Goal: Task Accomplishment & Management: Complete application form

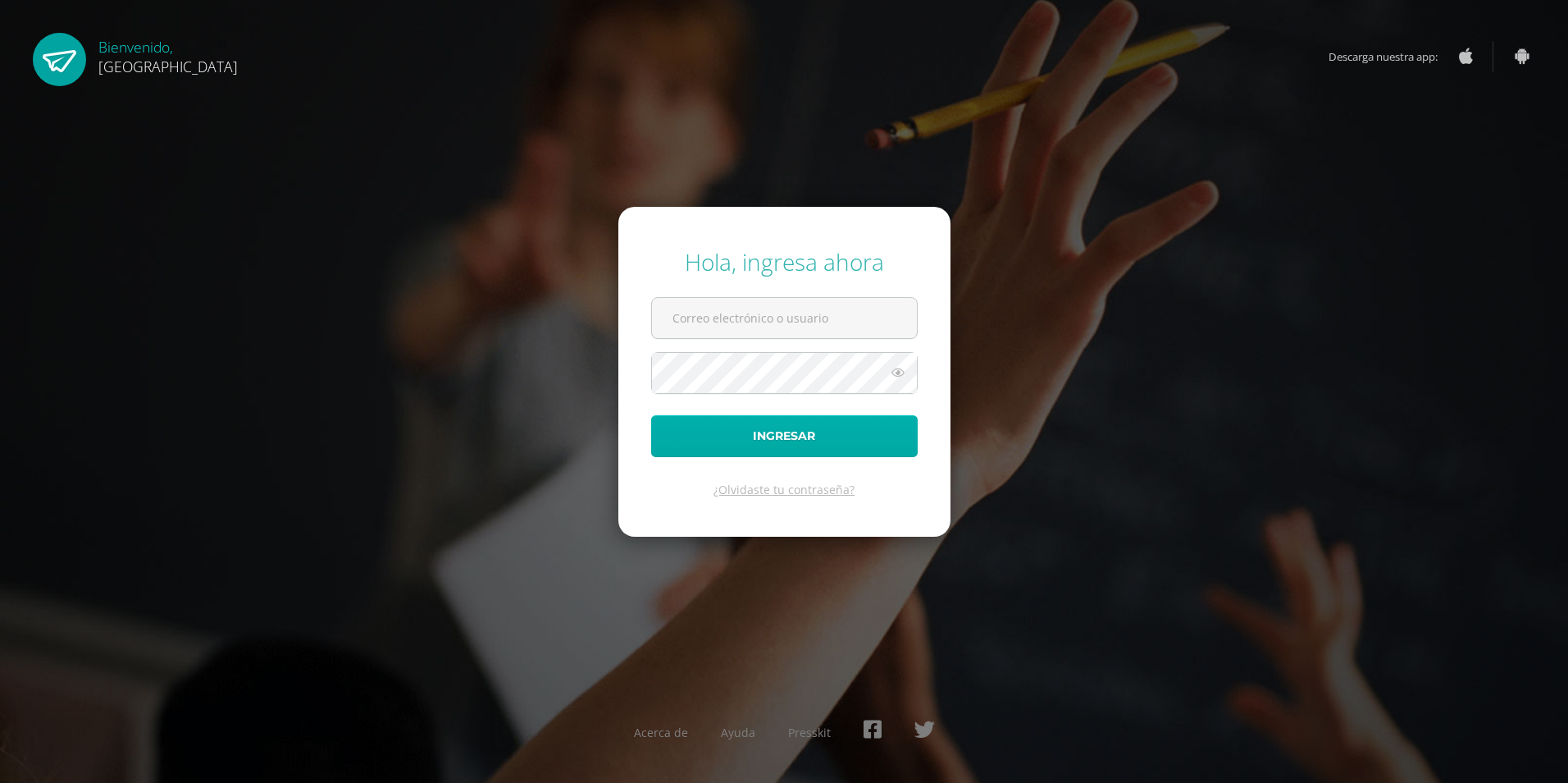
type input "2019292@colegiobelga.edu.gt"
click at [761, 431] on button "Ingresar" at bounding box center [784, 436] width 267 height 42
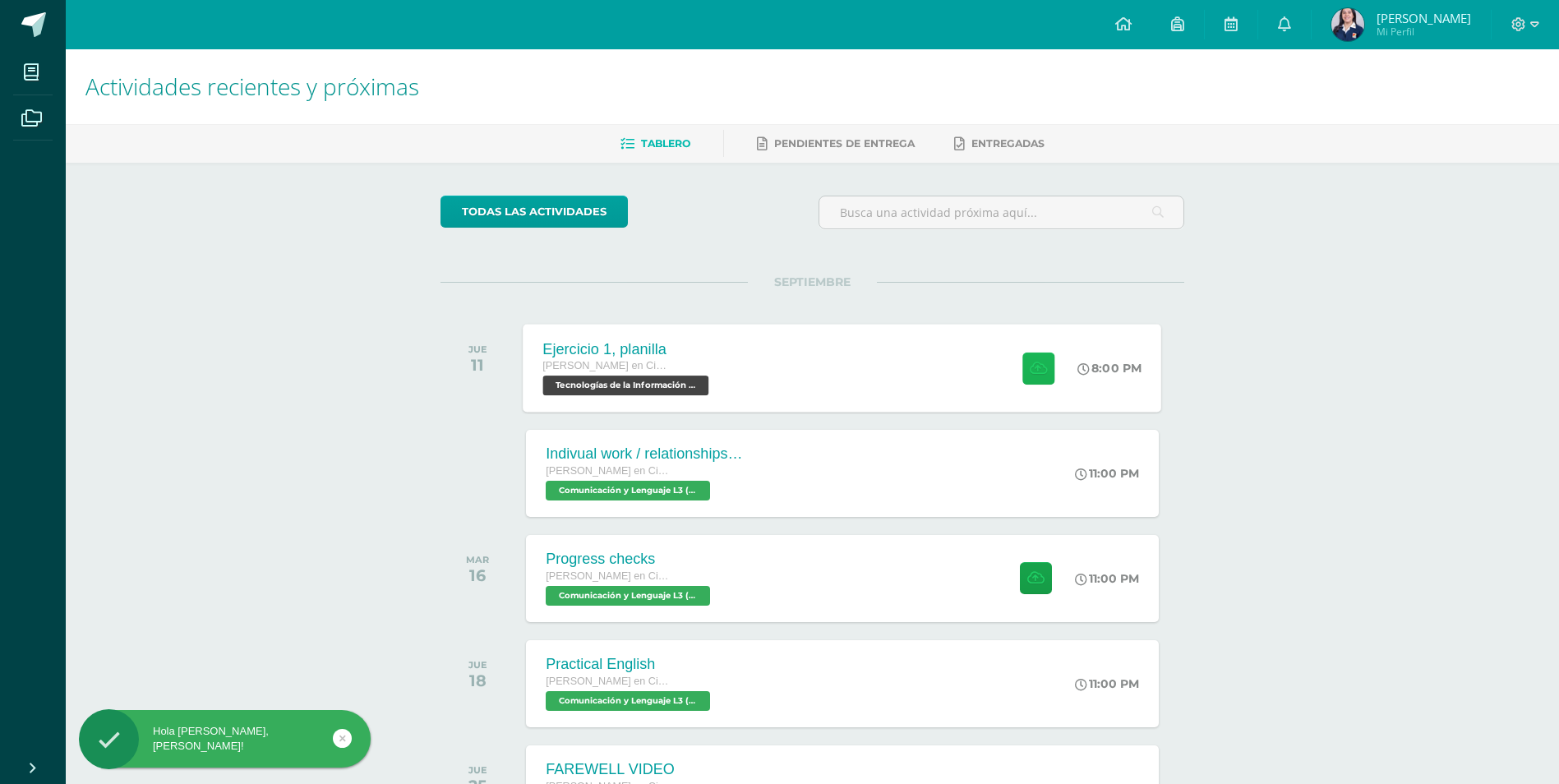
click at [1039, 380] on button at bounding box center [1038, 368] width 32 height 32
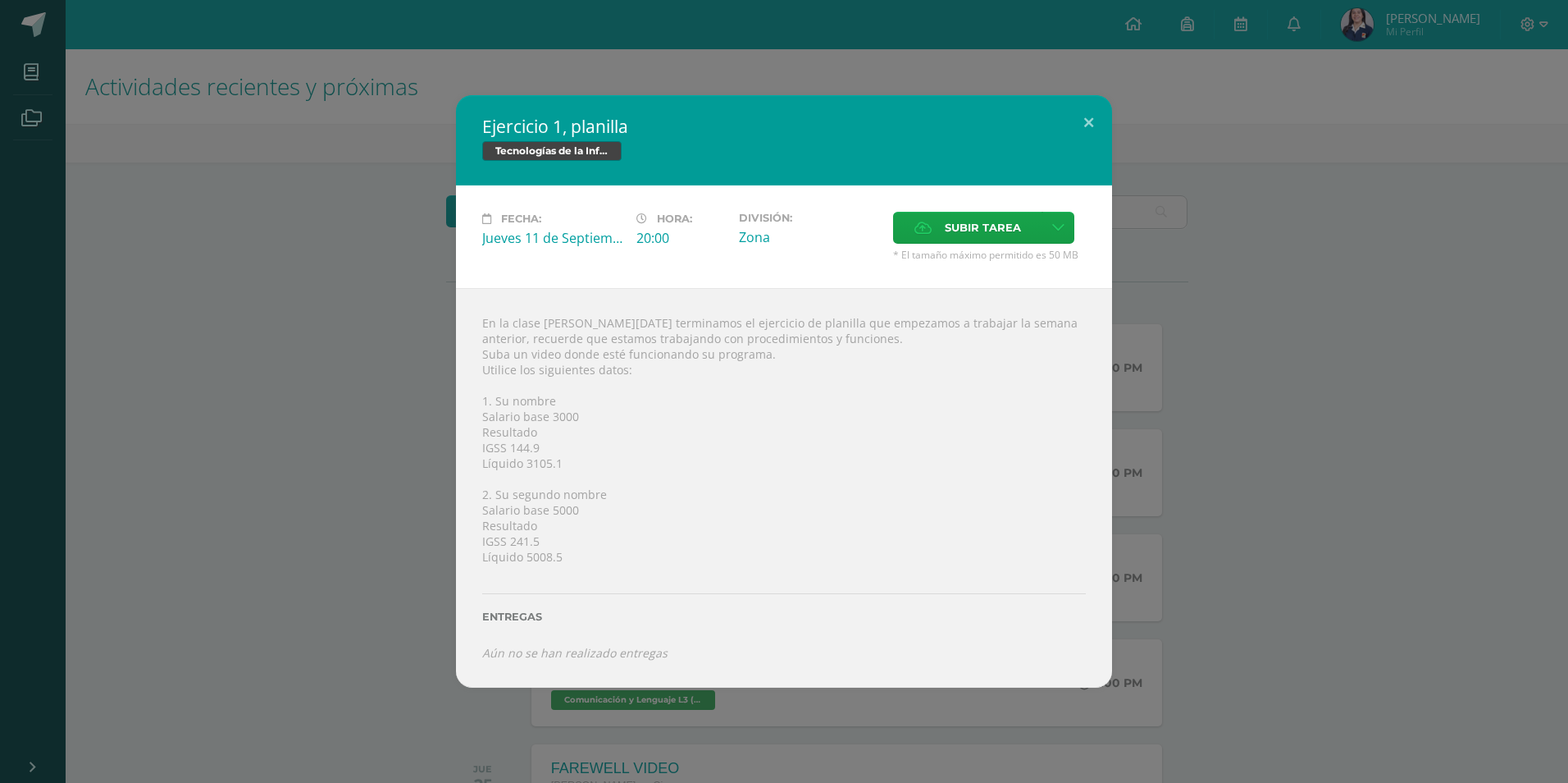
click at [525, 507] on div "En la clase [PERSON_NAME][DATE] terminamos el ejercicio de planilla que empezam…" at bounding box center [784, 488] width 656 height 400
click at [587, 429] on div "En la clase [PERSON_NAME][DATE] terminamos el ejercicio de planilla que empezam…" at bounding box center [784, 488] width 656 height 400
click at [522, 452] on div "En la clase [PERSON_NAME][DATE] terminamos el ejercicio de planilla que empezam…" at bounding box center [784, 488] width 656 height 400
drag, startPoint x: 563, startPoint y: 451, endPoint x: 473, endPoint y: 448, distance: 90.0
click at [473, 448] on div "En la clase [PERSON_NAME][DATE] terminamos el ejercicio de planilla que empezam…" at bounding box center [784, 488] width 656 height 400
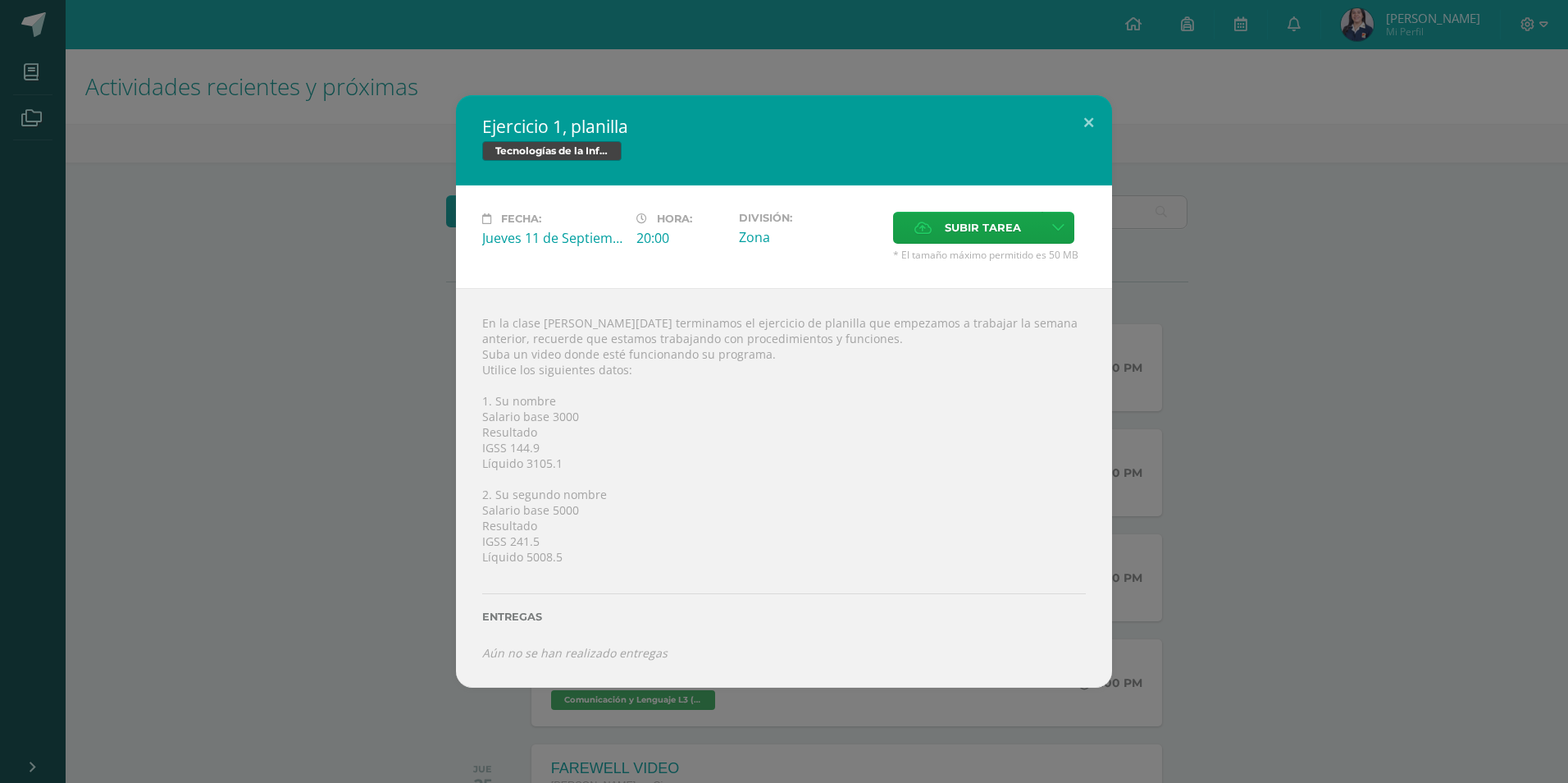
click at [1381, 445] on div "Ejercicio 1, planilla Tecnologías de la Información y la Comunicación 5 Fecha: …" at bounding box center [784, 392] width 1555 height 592
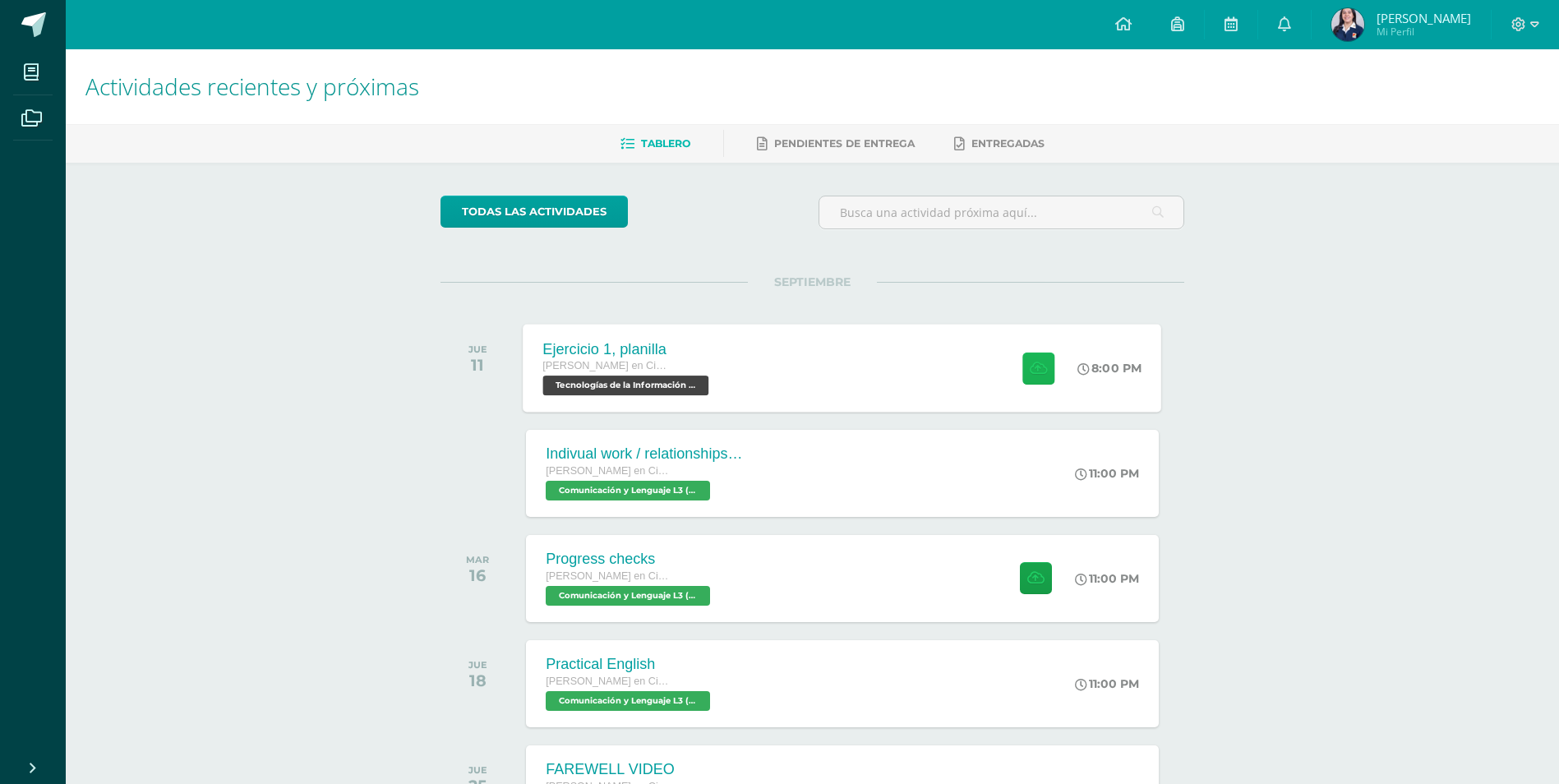
click at [1028, 382] on button at bounding box center [1038, 368] width 32 height 32
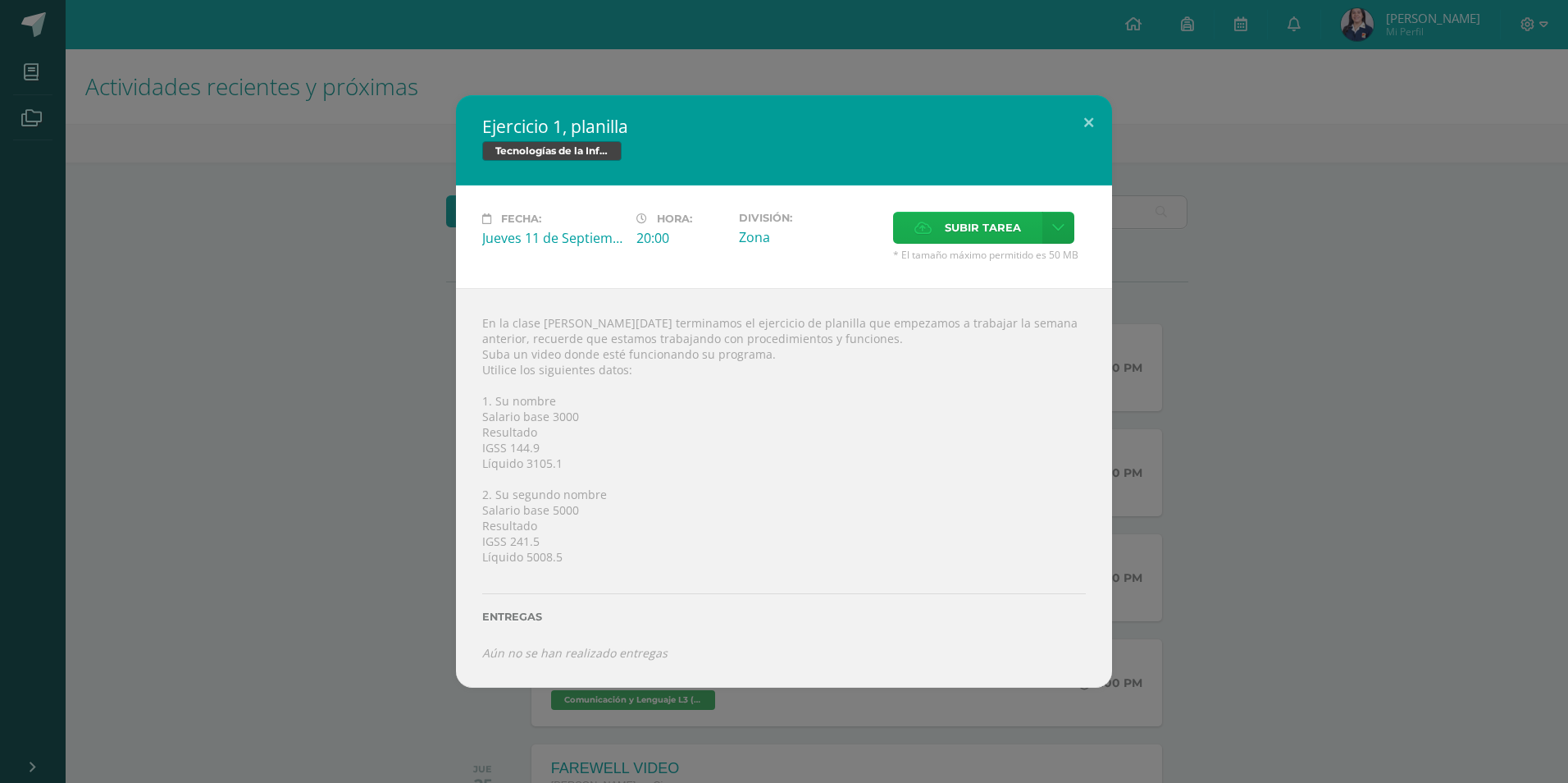
click at [973, 241] on span "Subir tarea" at bounding box center [983, 228] width 76 height 30
click at [0, 0] on input "Subir tarea" at bounding box center [0, 0] width 0 height 0
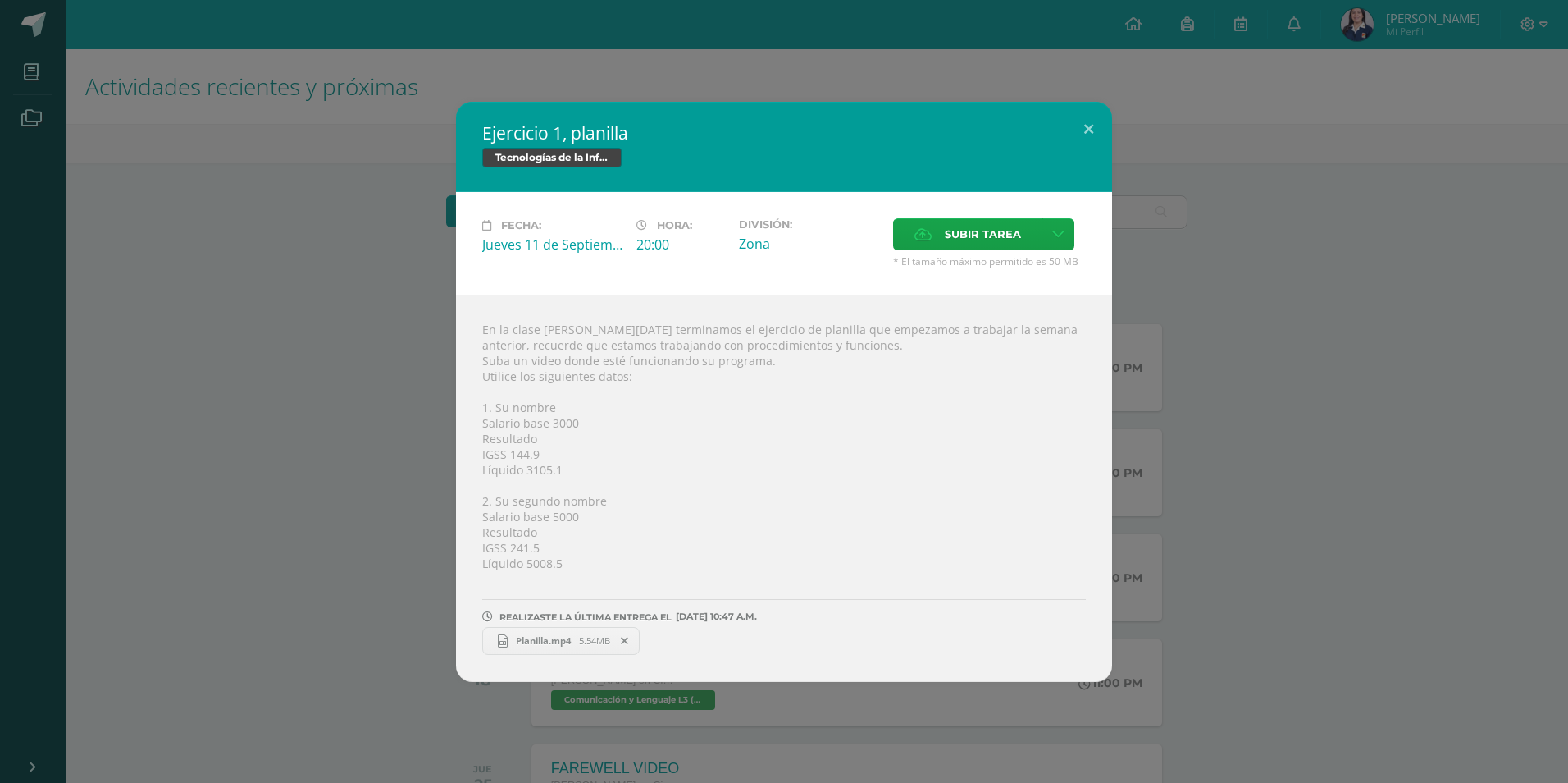
click at [1285, 376] on div "Ejercicio 1, planilla Tecnologías de la Información y la Comunicación 5 Fecha: …" at bounding box center [784, 392] width 1555 height 580
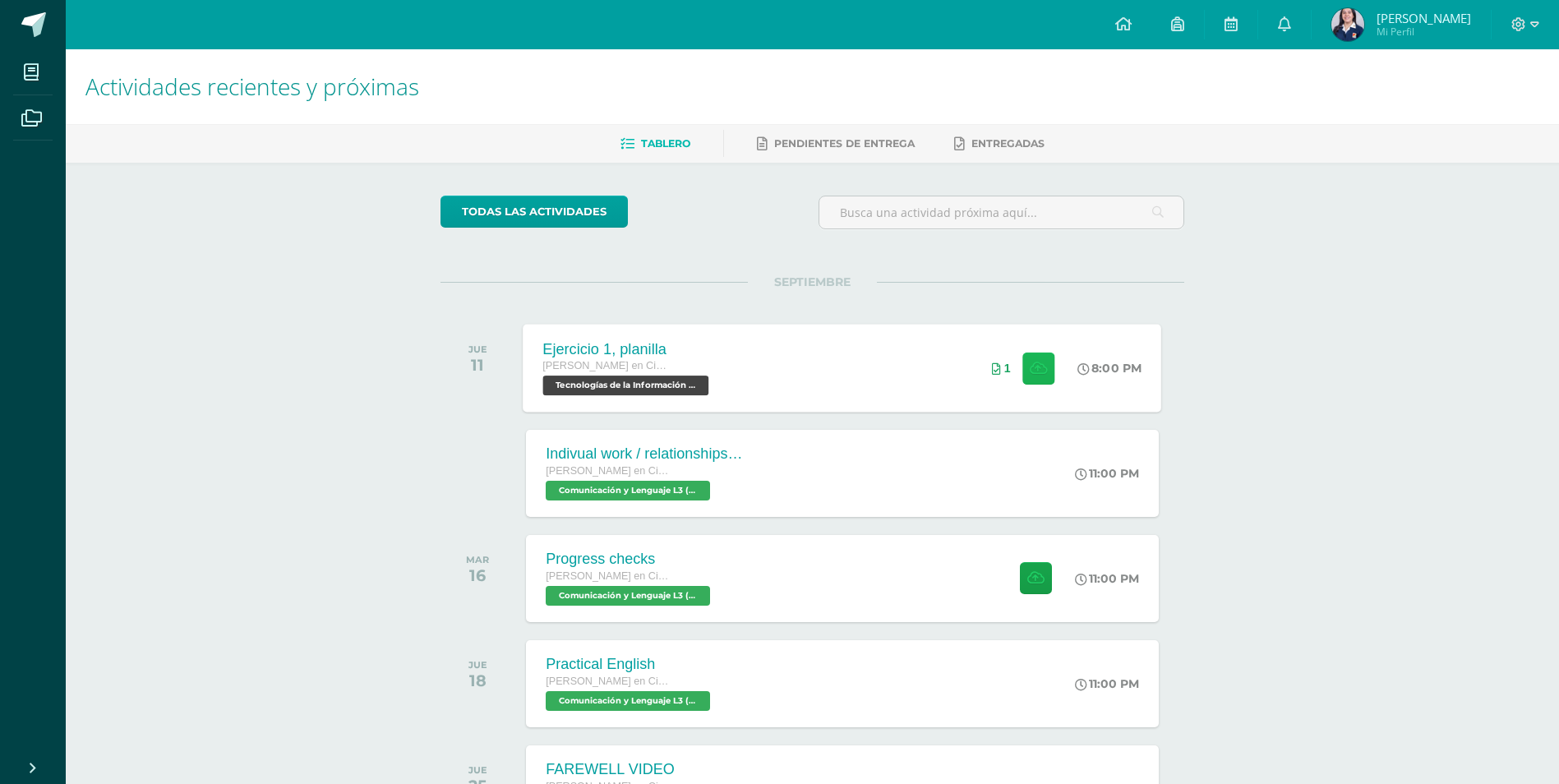
click at [1044, 373] on button at bounding box center [1038, 368] width 32 height 32
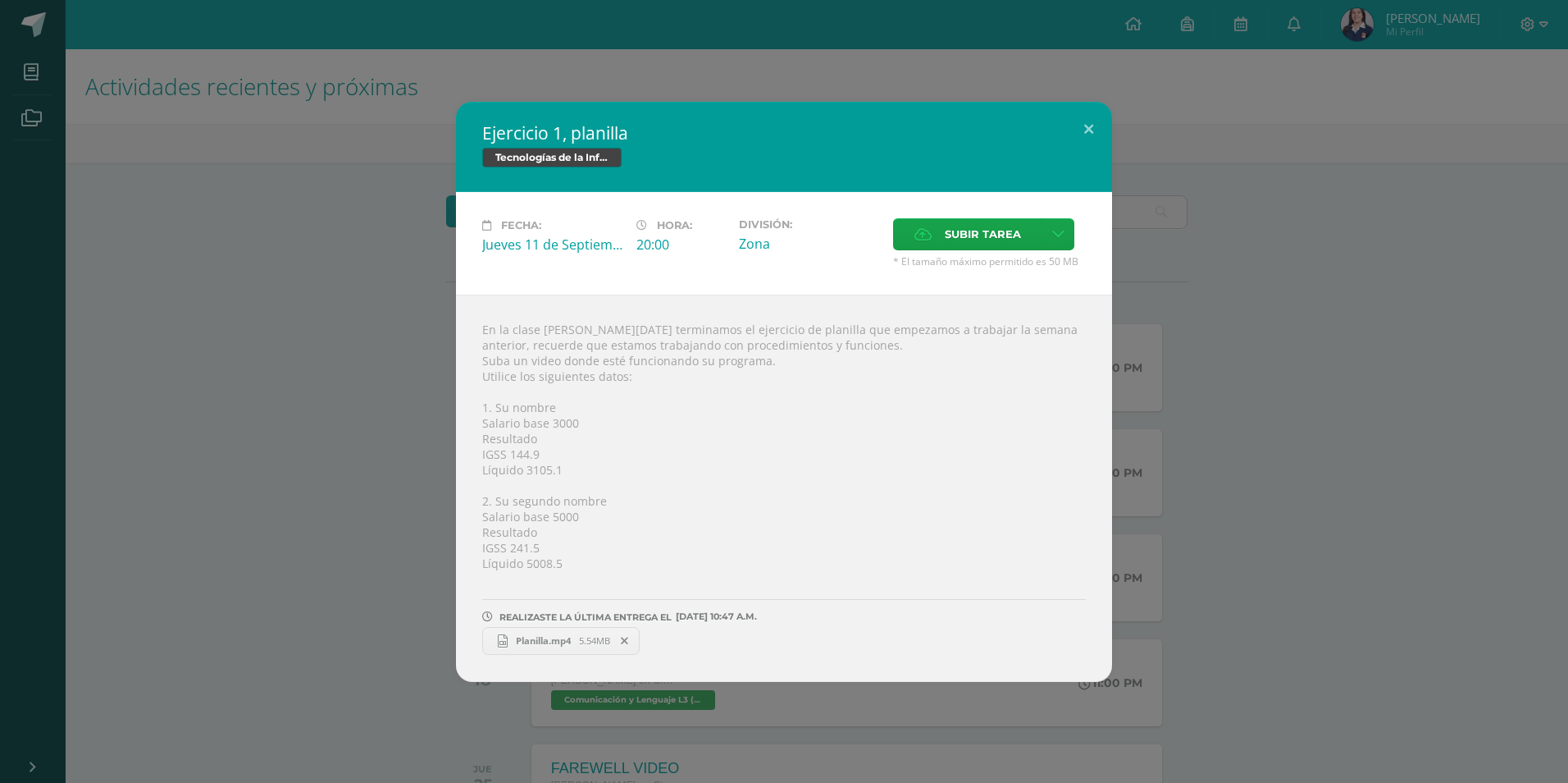
click at [1008, 764] on div "Ejercicio 1, planilla Tecnologías de la Información y la Comunicación 5 Fecha: …" at bounding box center [784, 392] width 1568 height 783
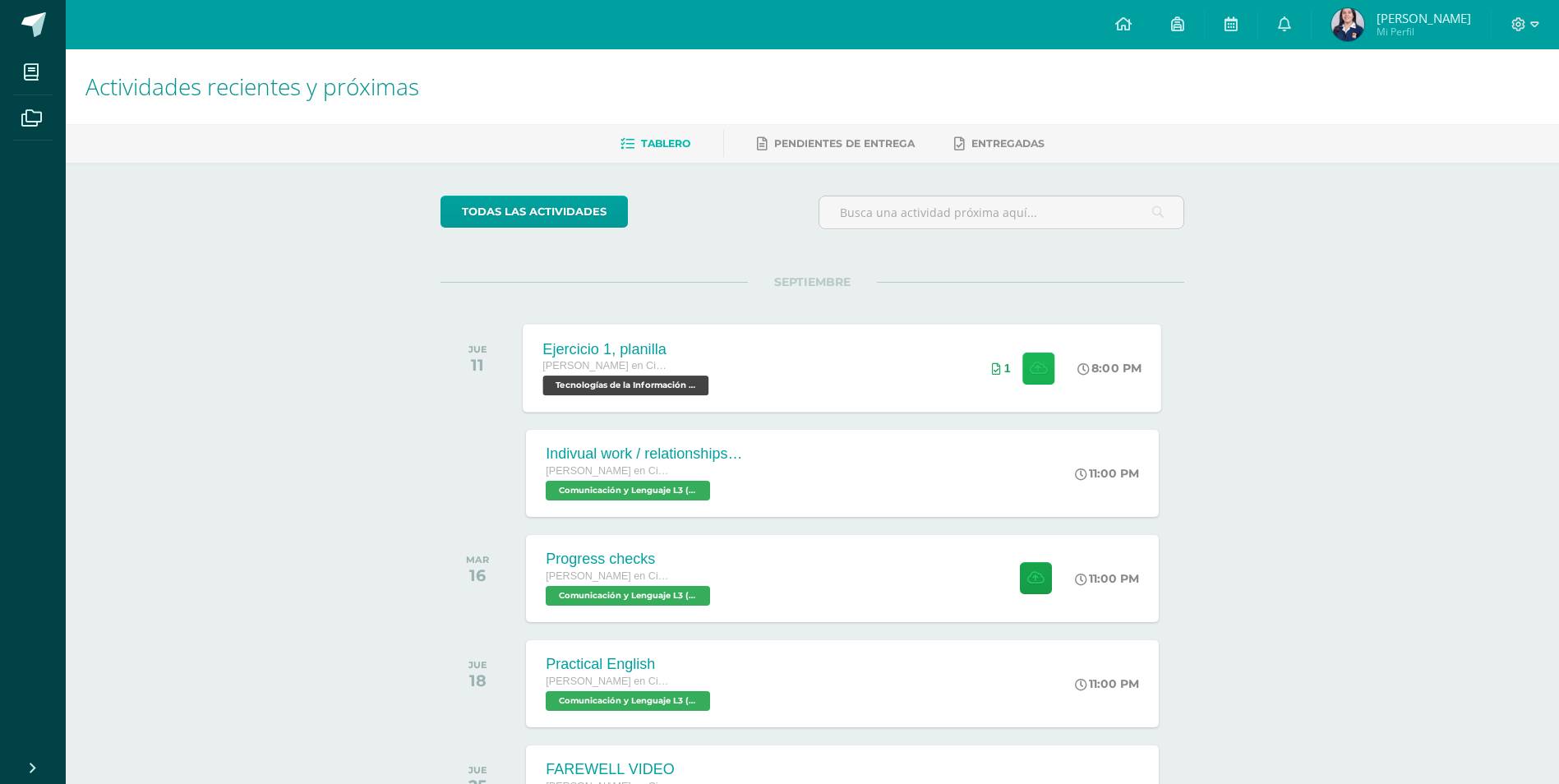
click at [1050, 380] on button at bounding box center [1038, 368] width 32 height 32
